Goal: Transaction & Acquisition: Purchase product/service

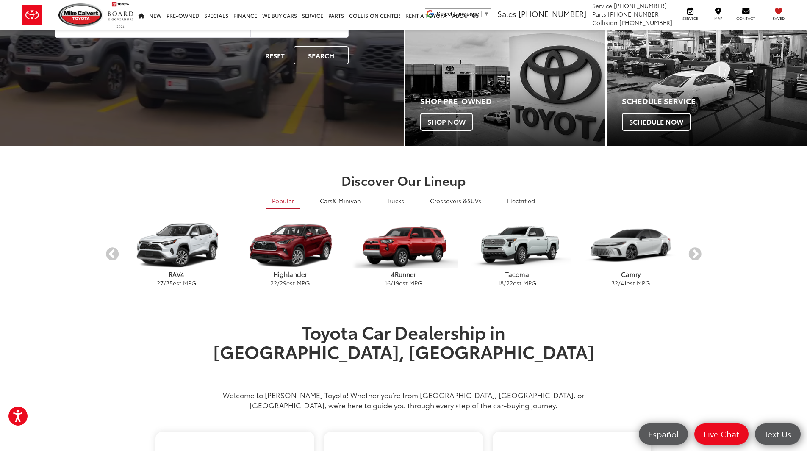
scroll to position [34, 0]
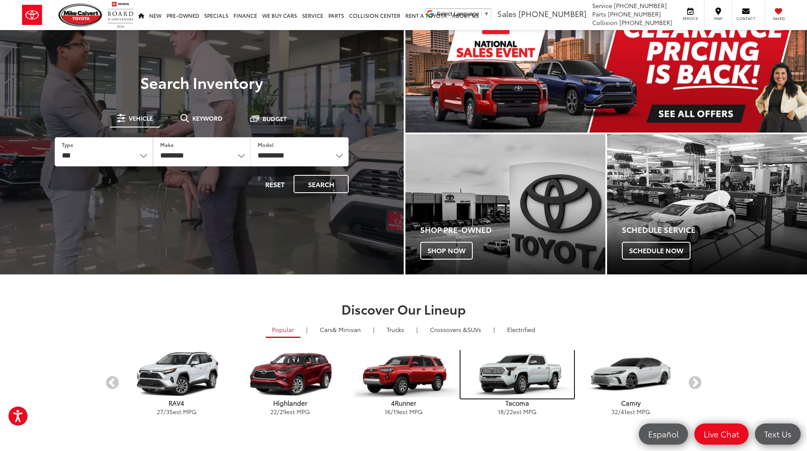
click at [533, 378] on img "carousel" at bounding box center [517, 374] width 114 height 48
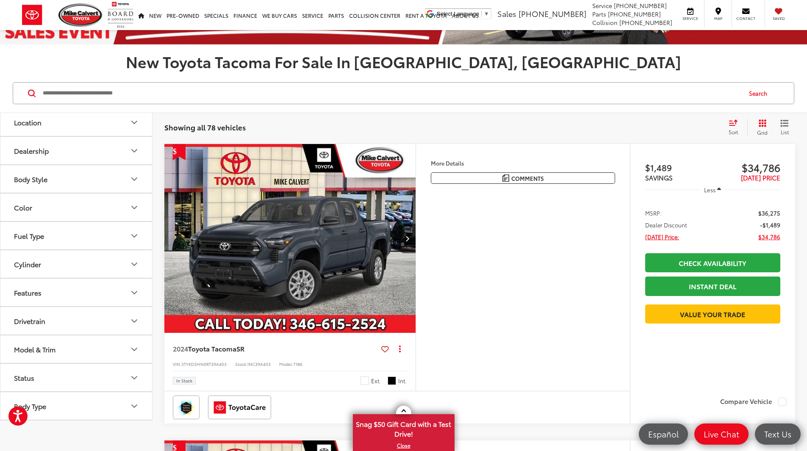
scroll to position [42, 0]
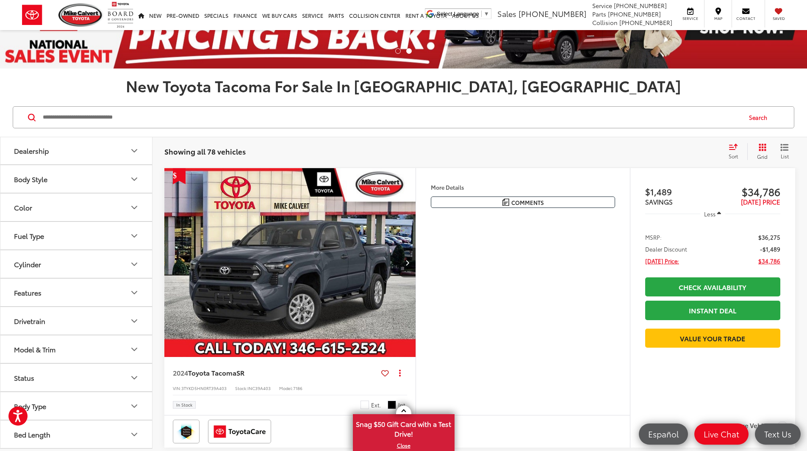
click at [77, 345] on button "Model & Trim" at bounding box center [76, 349] width 152 height 28
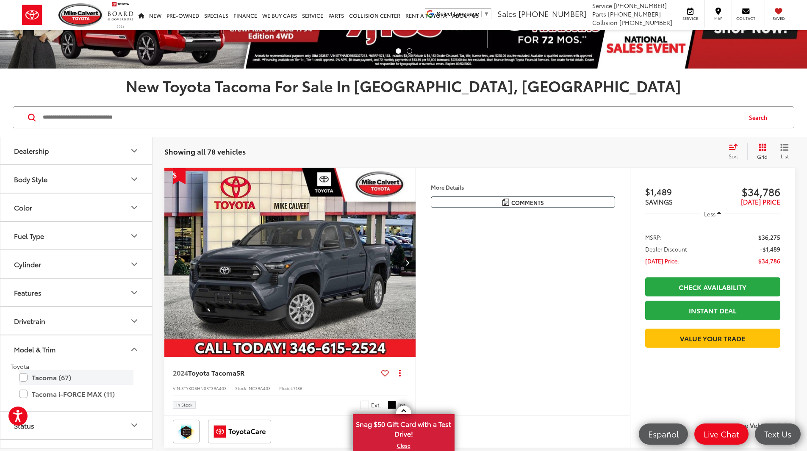
click at [26, 378] on label "Tacoma (67)" at bounding box center [76, 377] width 114 height 15
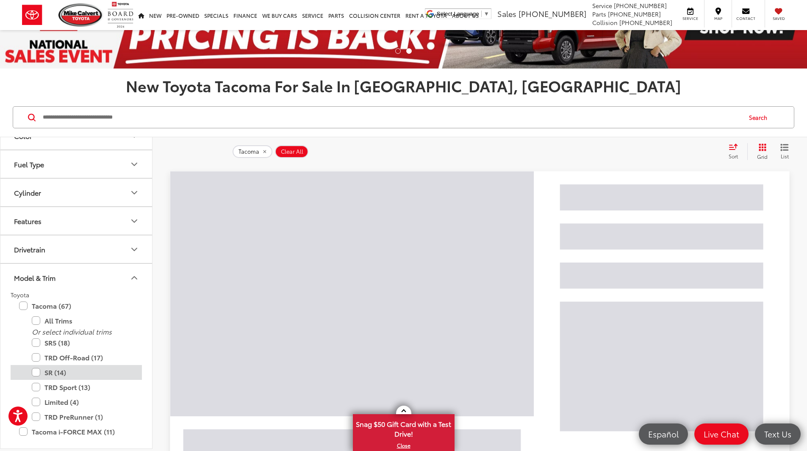
scroll to position [256, 0]
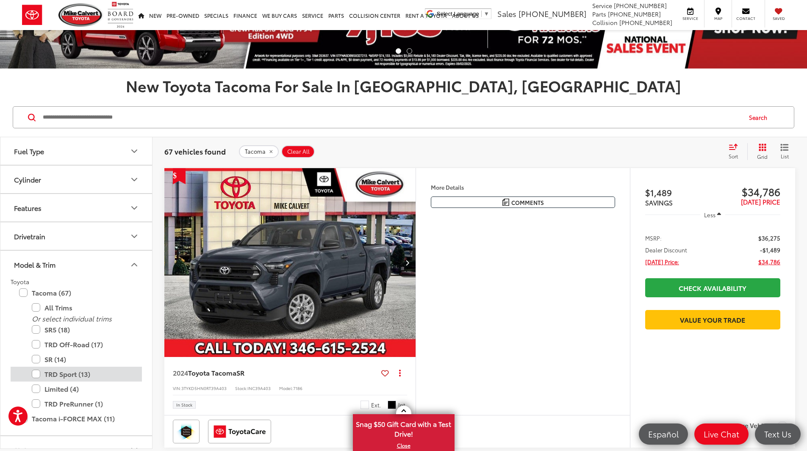
click at [40, 373] on label "TRD Sport (13)" at bounding box center [83, 374] width 102 height 15
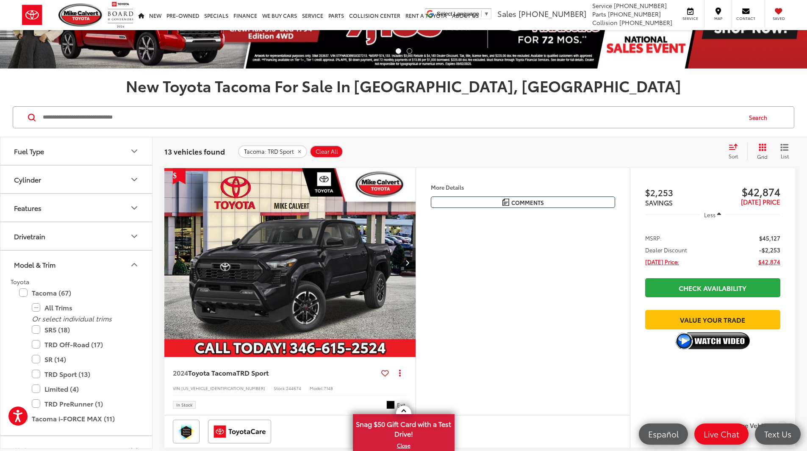
click at [736, 149] on icon "Select sort value" at bounding box center [732, 147] width 9 height 6
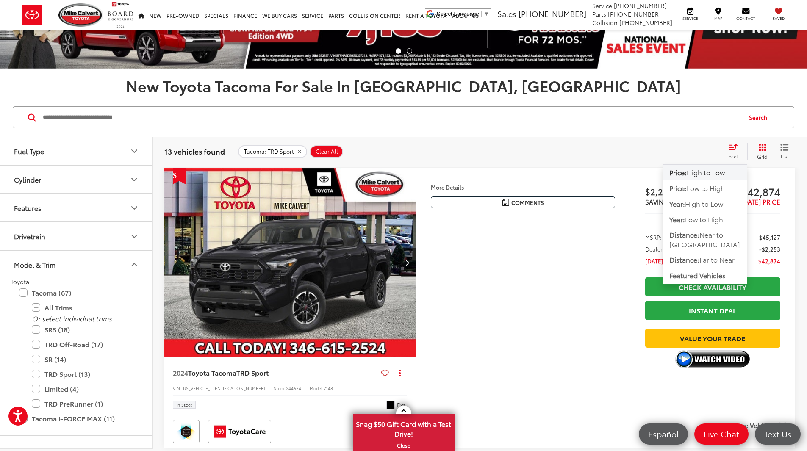
click at [725, 171] on span "High to Low" at bounding box center [706, 172] width 38 height 10
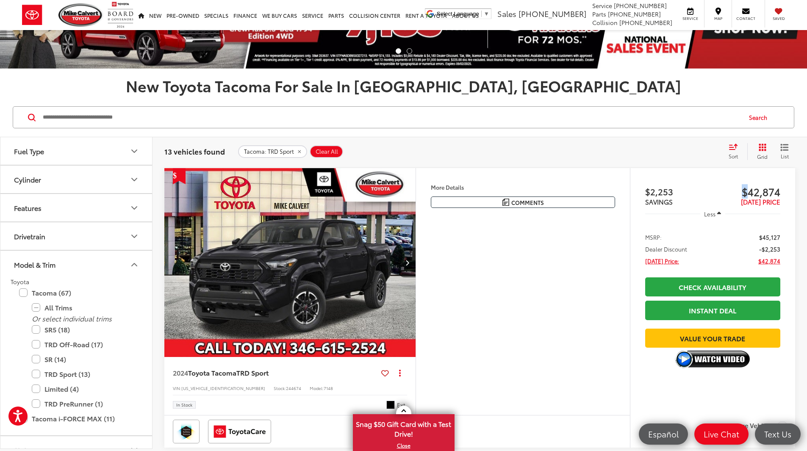
click at [726, 171] on div "Track Price $2,253 SAVINGS $42,874 TODAY'S PRICE Less MSRP: $45,127 Dealer Disc…" at bounding box center [712, 291] width 165 height 247
click at [733, 150] on icon "Select sort value" at bounding box center [733, 146] width 8 height 5
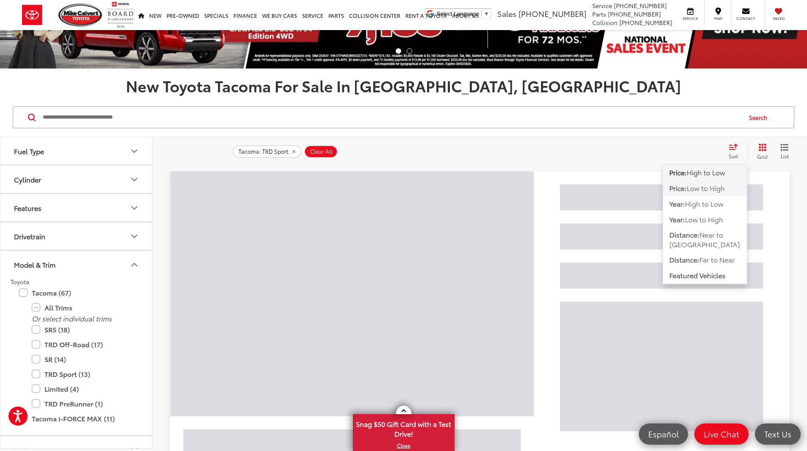
click at [713, 188] on span "Low to High" at bounding box center [706, 188] width 38 height 10
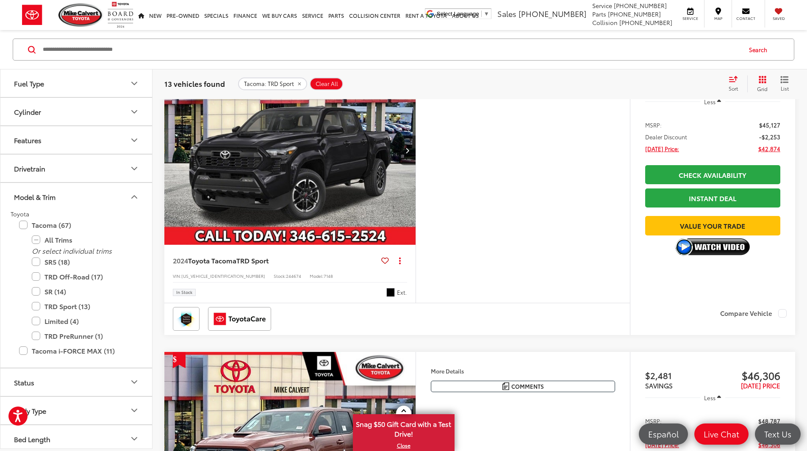
scroll to position [466, 0]
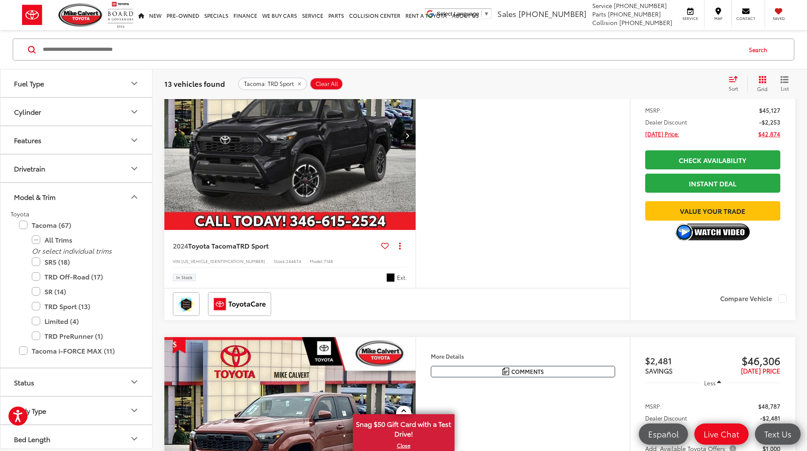
click at [0, 0] on button "More..." at bounding box center [0, 0] width 0 height 0
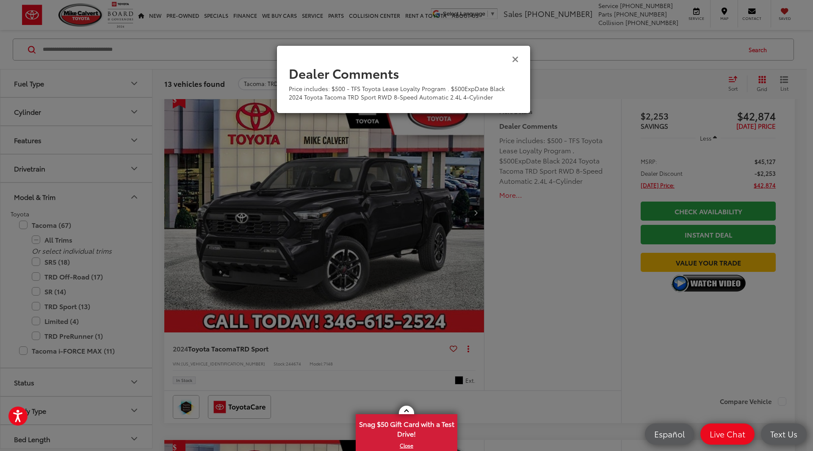
click at [515, 58] on icon "Close" at bounding box center [515, 58] width 7 height 9
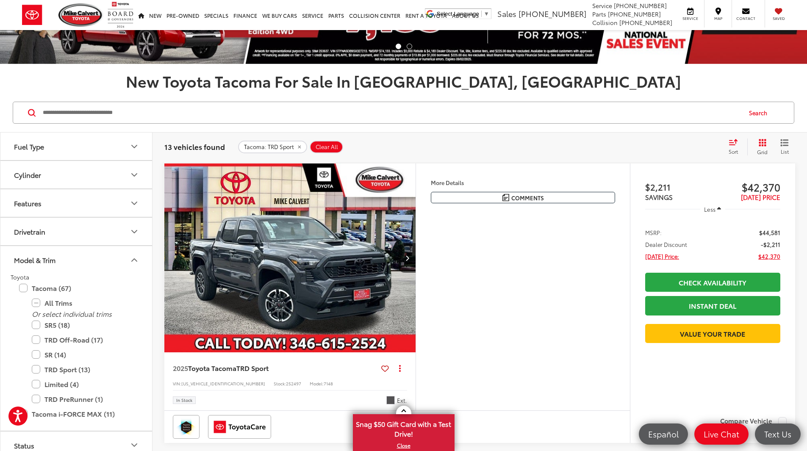
scroll to position [85, 0]
